Goal: Information Seeking & Learning: Learn about a topic

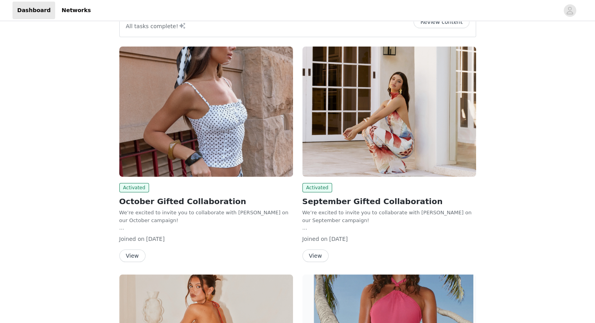
click at [139, 258] on button "View" at bounding box center [132, 256] width 26 height 13
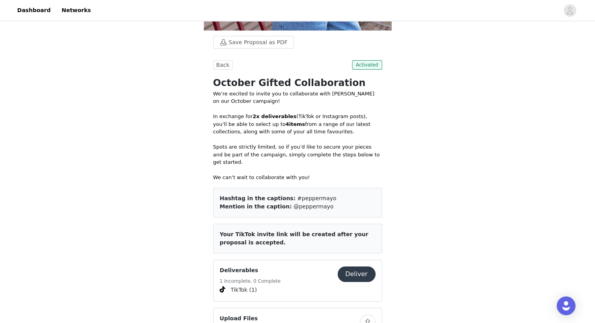
scroll to position [470, 0]
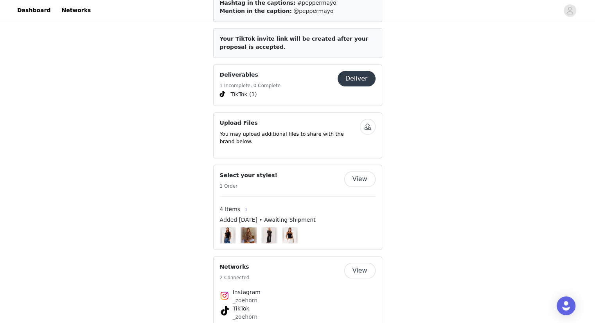
click at [240, 204] on button "button" at bounding box center [246, 210] width 13 height 13
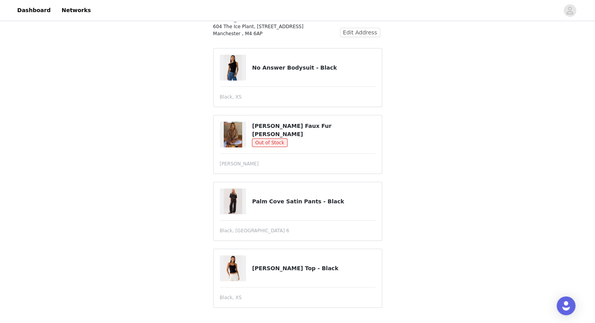
scroll to position [77, 0]
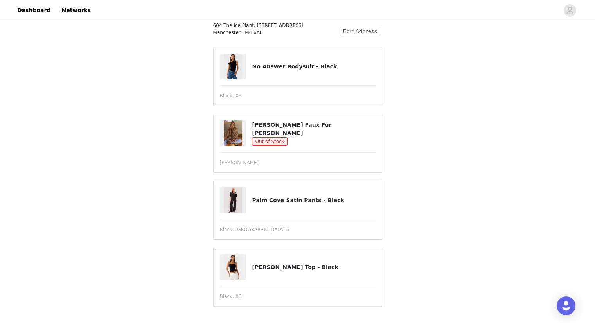
click at [245, 135] on div at bounding box center [233, 134] width 27 height 26
click at [226, 136] on img at bounding box center [233, 134] width 19 height 26
click at [322, 125] on h4 "[PERSON_NAME] Faux Fur [PERSON_NAME]" at bounding box center [313, 129] width 123 height 16
click at [316, 132] on h4 "[PERSON_NAME] Faux Fur [PERSON_NAME]" at bounding box center [313, 129] width 123 height 16
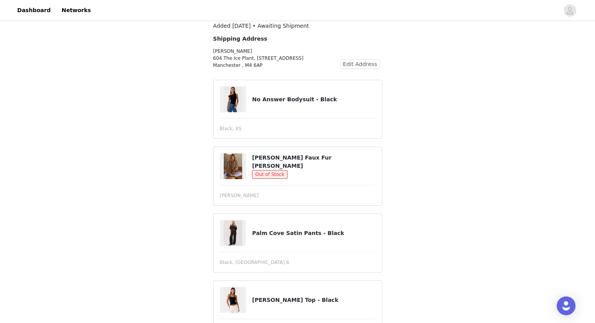
scroll to position [0, 0]
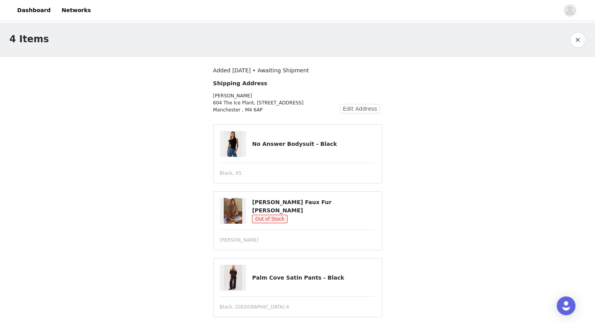
click at [248, 145] on div at bounding box center [236, 144] width 32 height 26
click at [286, 146] on h4 "No Answer Bodysuit - Black" at bounding box center [313, 144] width 123 height 8
drag, startPoint x: 290, startPoint y: 141, endPoint x: 362, endPoint y: 144, distance: 71.7
click at [362, 144] on h4 "No Answer Bodysuit - Black" at bounding box center [313, 144] width 123 height 8
copy h4 "o Answer Bodysuit - Black"
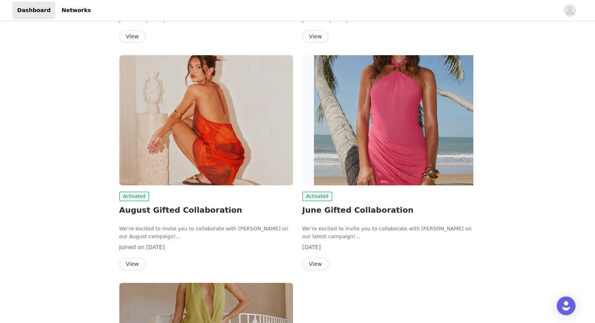
scroll to position [430, 0]
